Goal: Information Seeking & Learning: Learn about a topic

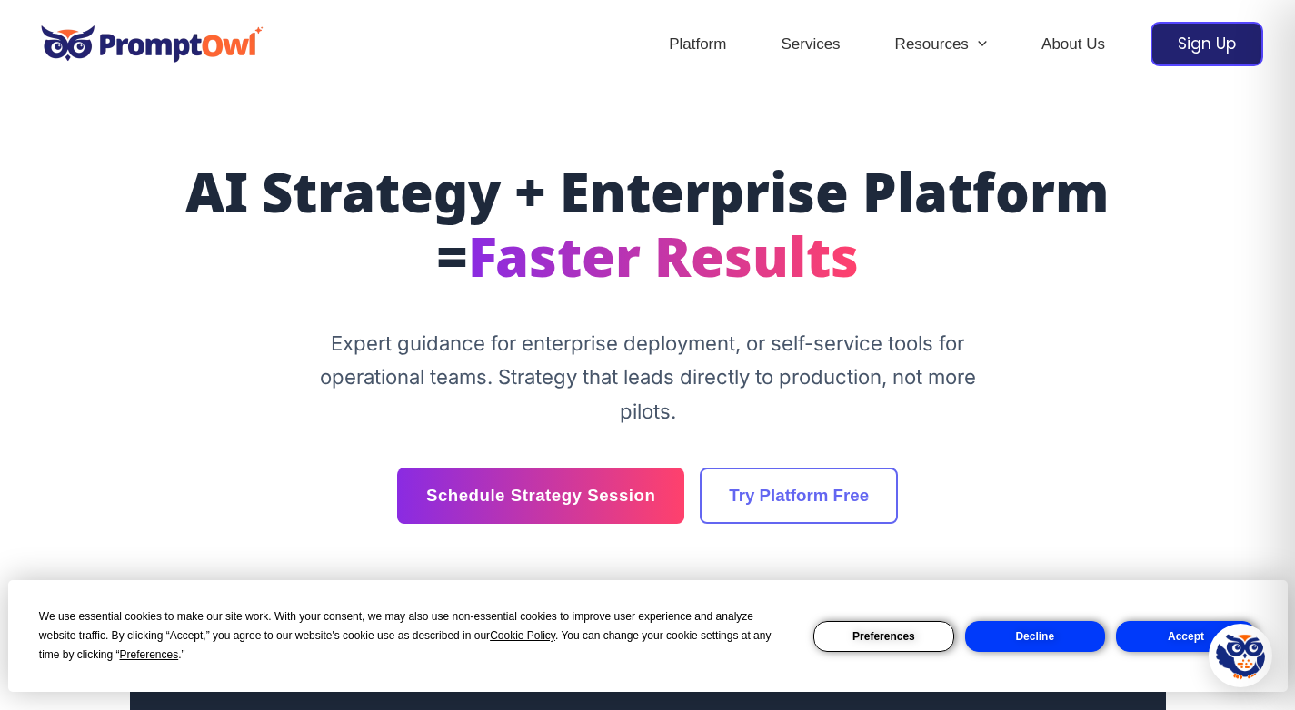
click at [1144, 637] on button "Accept" at bounding box center [1186, 636] width 140 height 31
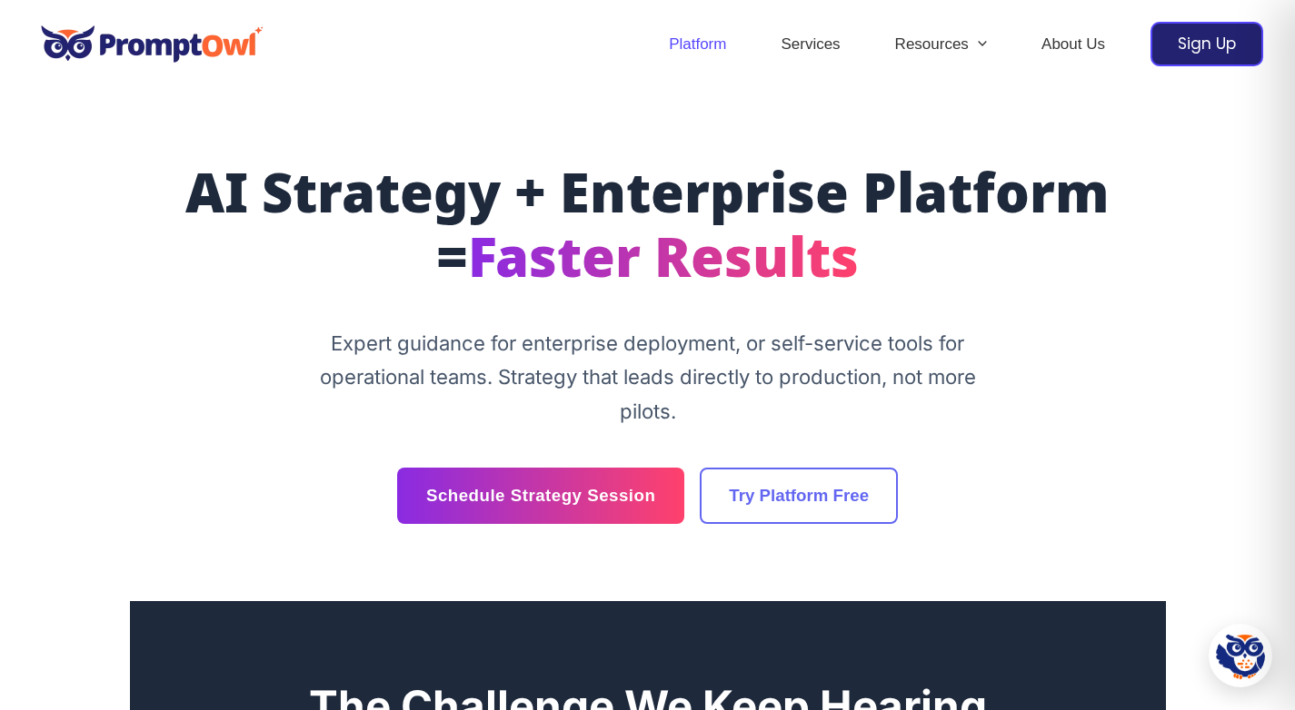
click at [721, 48] on link "Platform" at bounding box center [697, 45] width 112 height 64
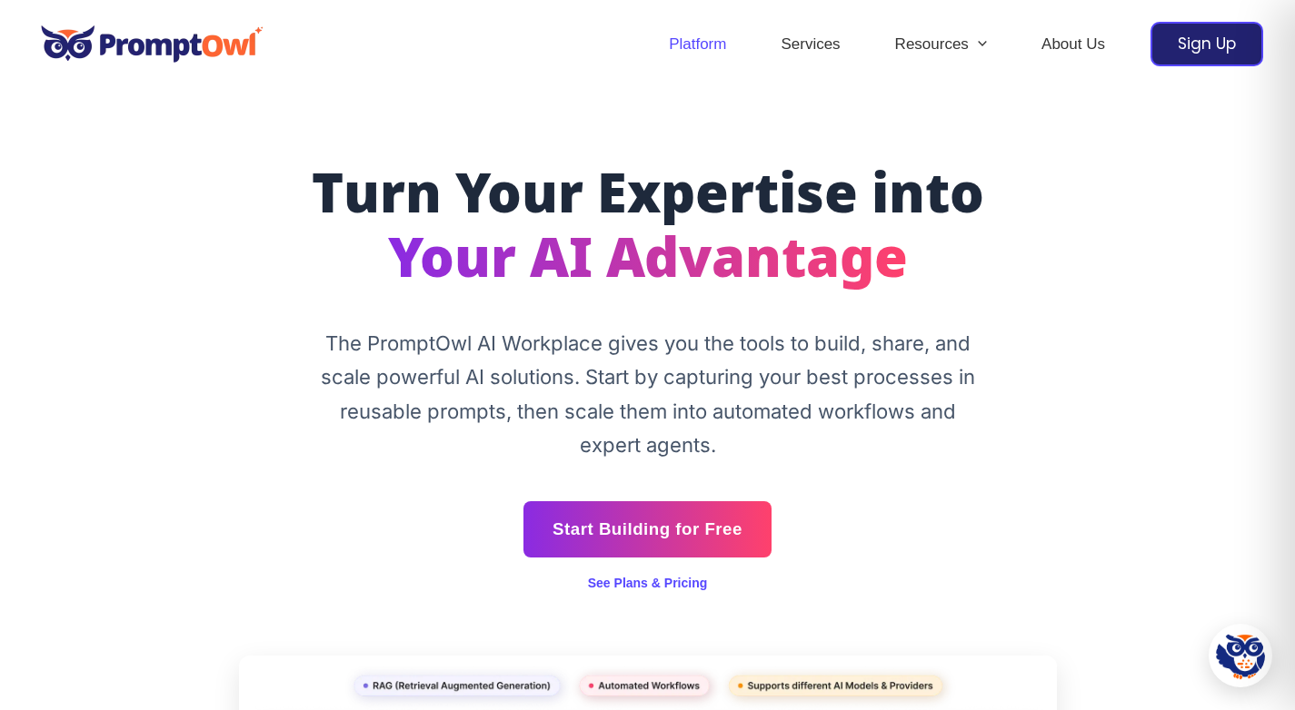
click at [804, 153] on section "Turn Your Expertise into Your AI Advantage The PromptOwl AI Workplace gives you…" at bounding box center [648, 518] width 1036 height 858
click at [811, 46] on link "Services" at bounding box center [810, 45] width 114 height 64
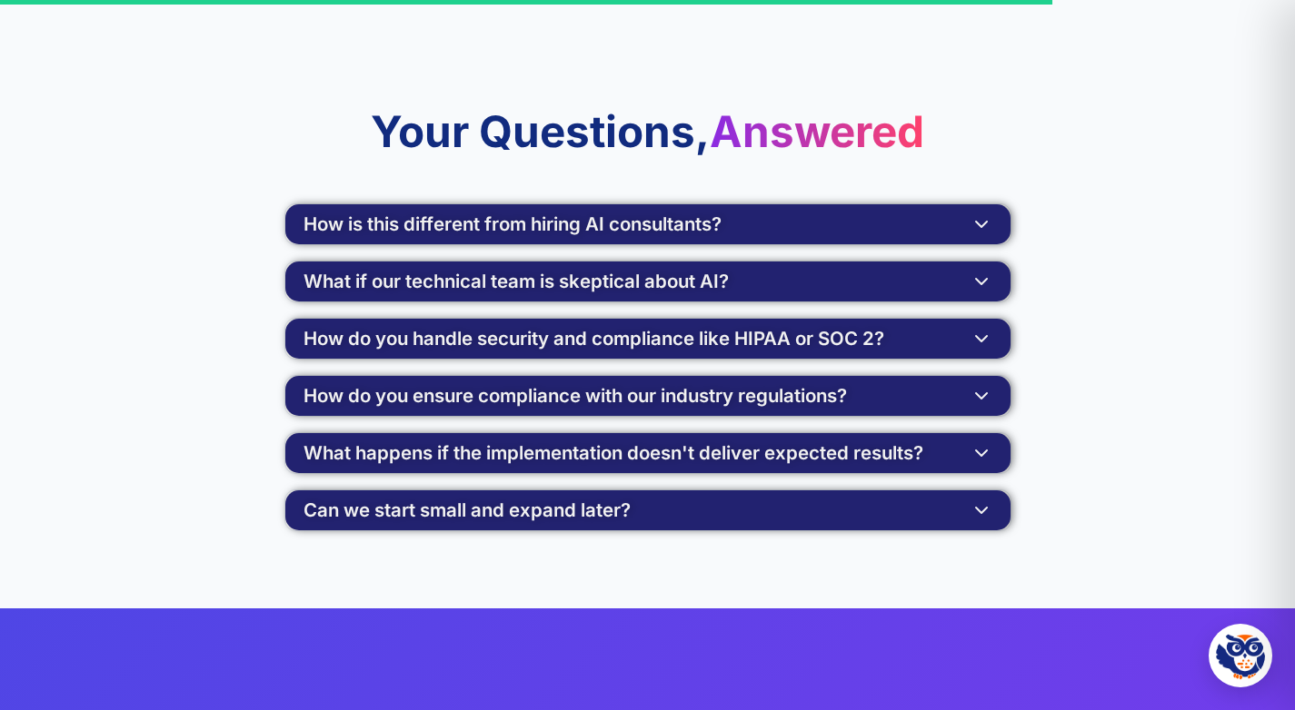
scroll to position [3611, 0]
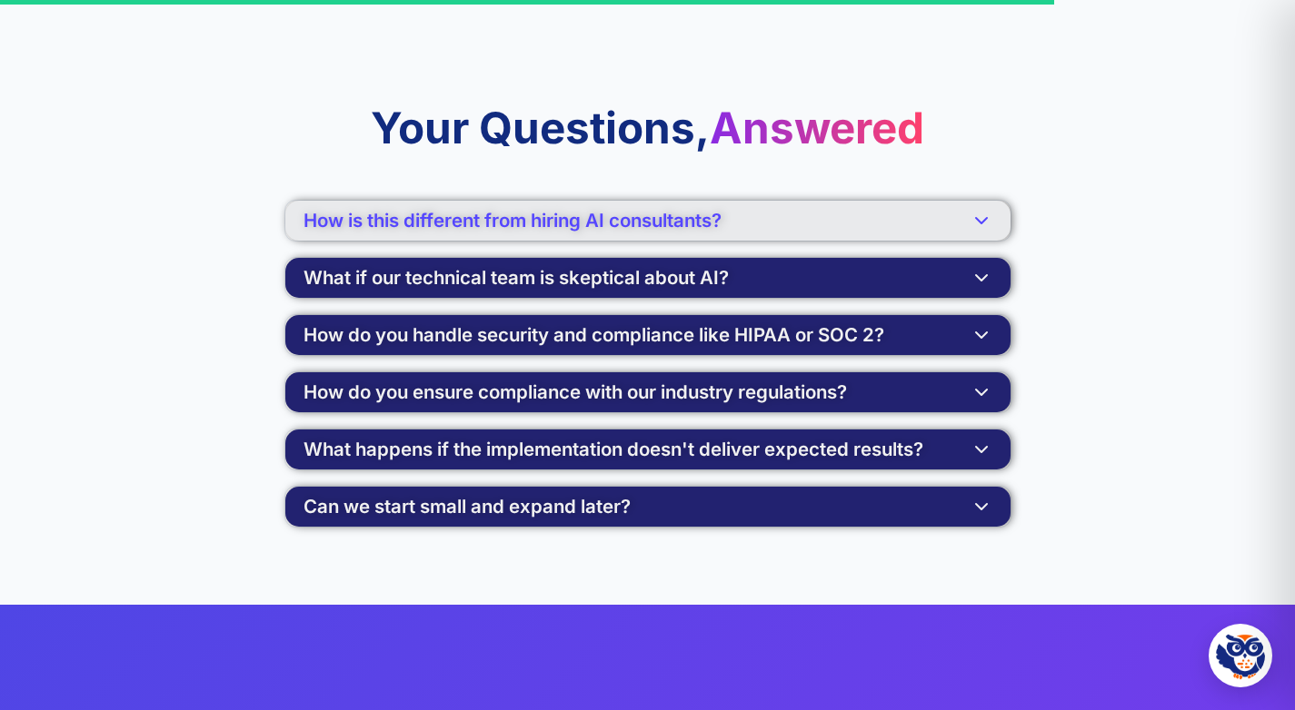
click at [786, 213] on button "How is this different from hiring AI consultants?" at bounding box center [647, 221] width 725 height 40
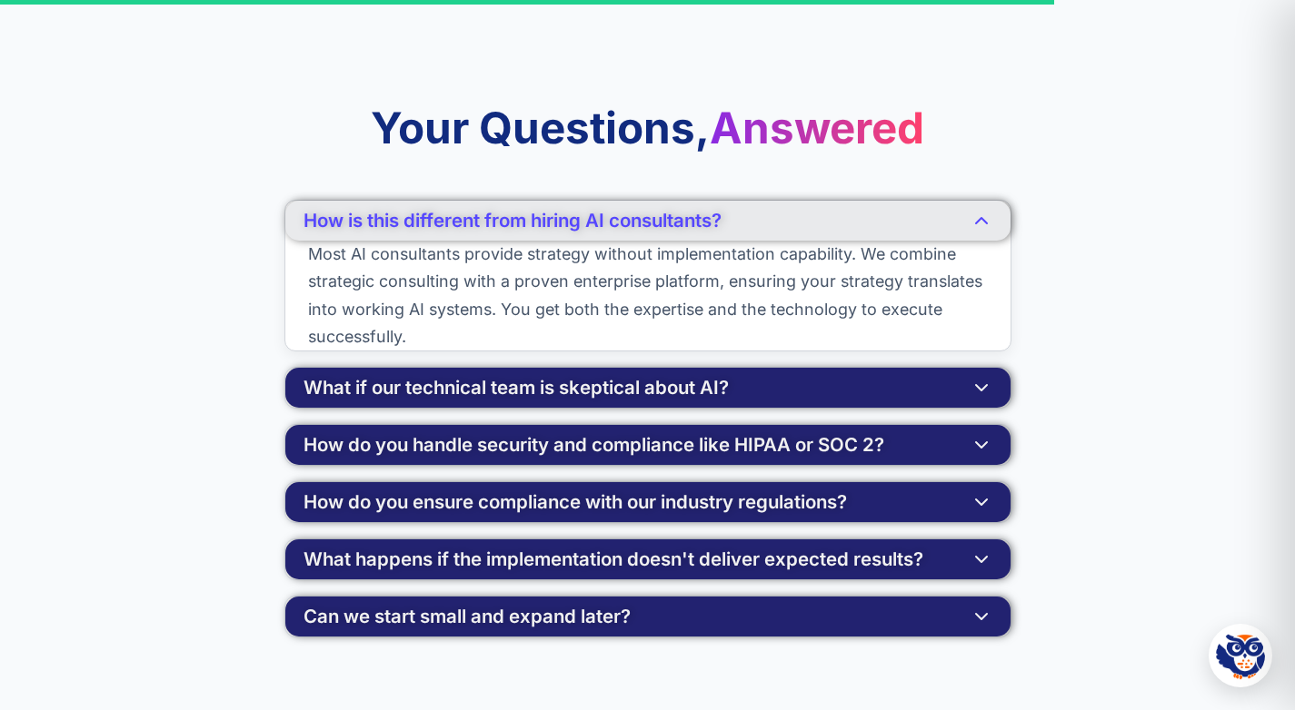
click at [786, 213] on button "How is this different from hiring AI consultants?" at bounding box center [647, 221] width 725 height 40
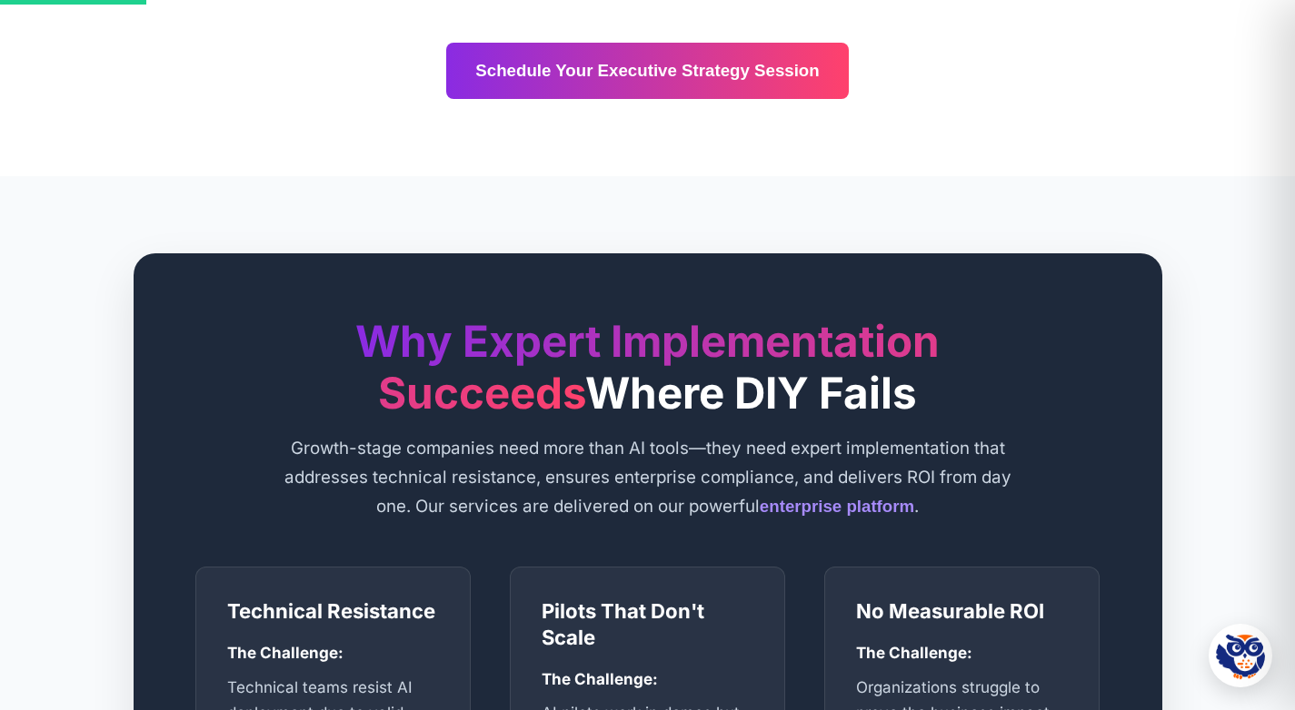
scroll to position [0, 0]
